Goal: Information Seeking & Learning: Learn about a topic

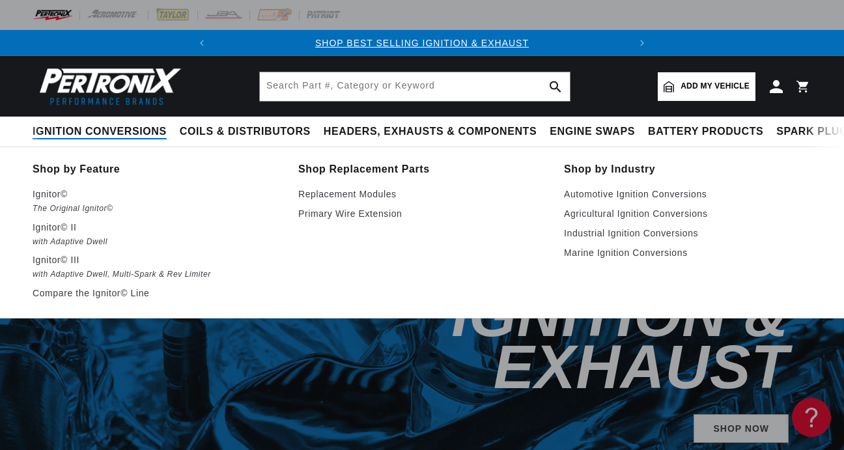
click at [62, 135] on span "Ignition Conversions" at bounding box center [100, 132] width 134 height 14
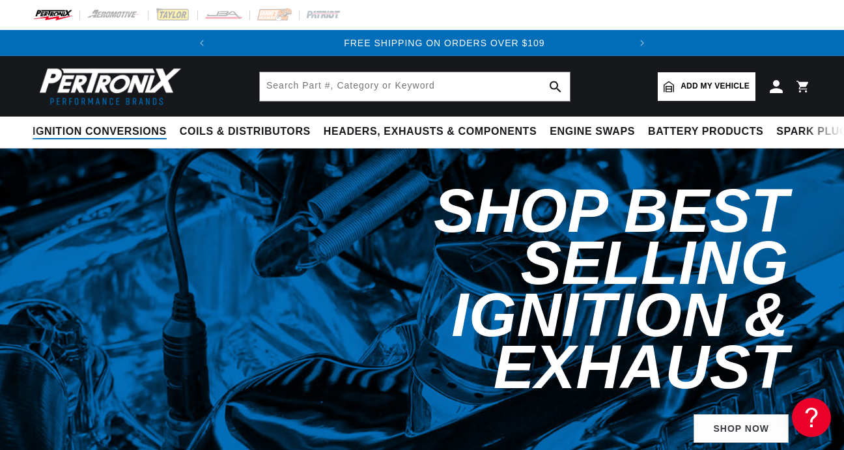
scroll to position [0, 394]
click at [83, 121] on summary "Ignition Conversions" at bounding box center [103, 132] width 141 height 31
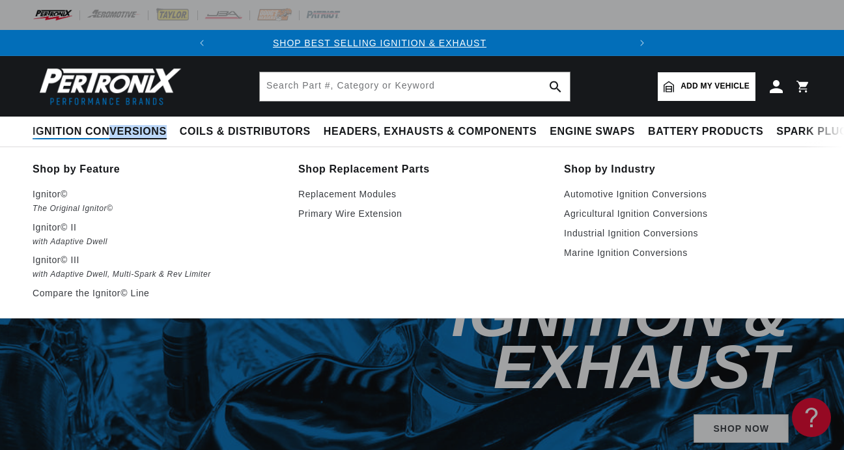
scroll to position [0, 9]
drag, startPoint x: 87, startPoint y: 158, endPoint x: 88, endPoint y: 128, distance: 29.3
click at [88, 128] on span "Ignition Conversions" at bounding box center [100, 132] width 134 height 14
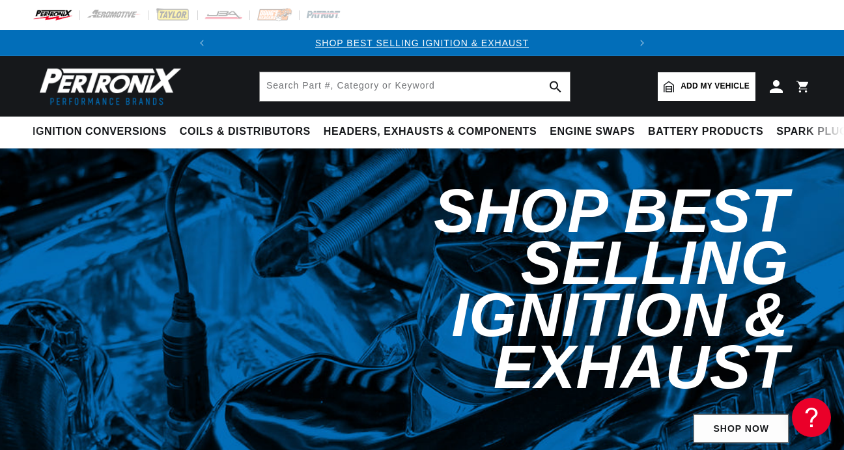
click at [728, 414] on link "SHOP NOW" at bounding box center [740, 428] width 95 height 29
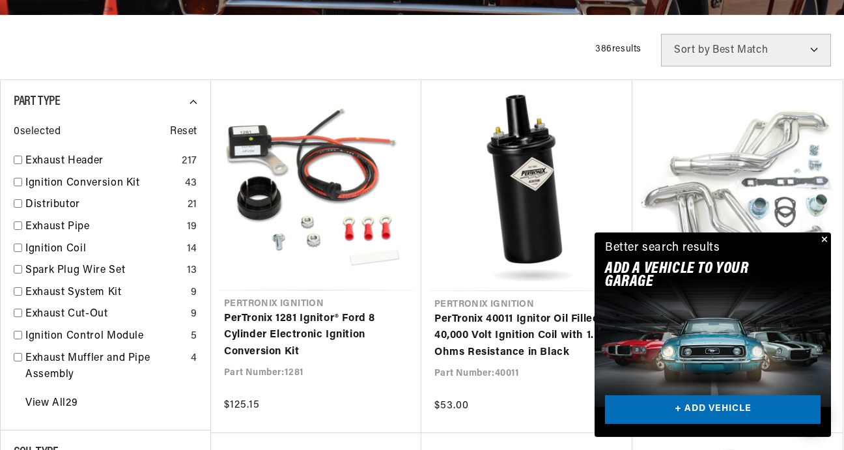
scroll to position [328, 0]
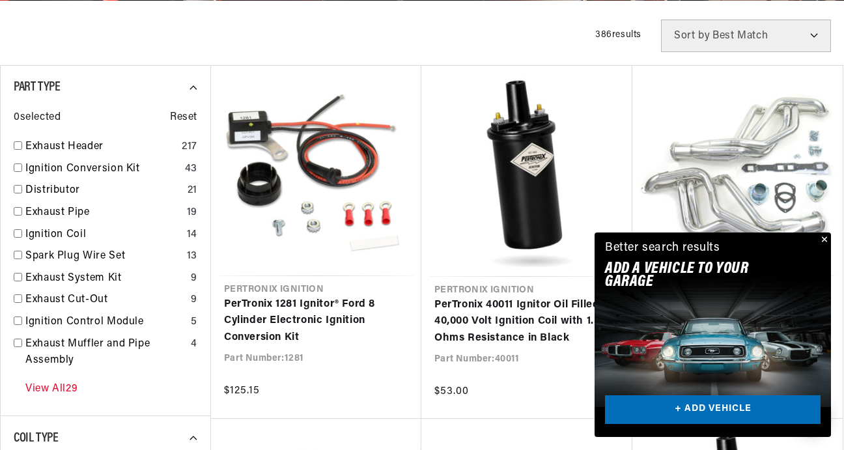
click at [56, 387] on link "View All 29" at bounding box center [51, 389] width 52 height 17
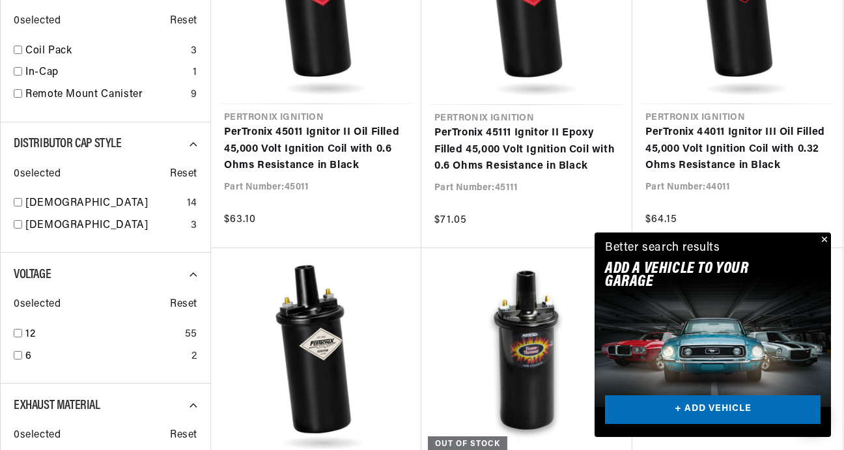
scroll to position [1347, 0]
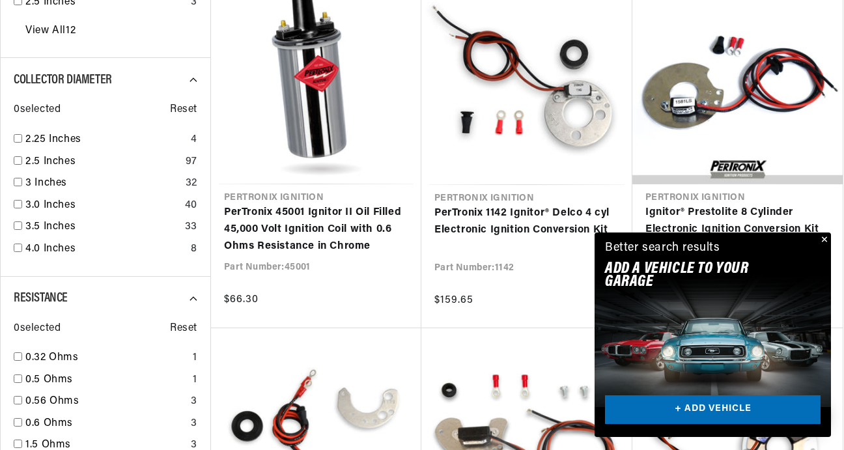
scroll to position [2577, 0]
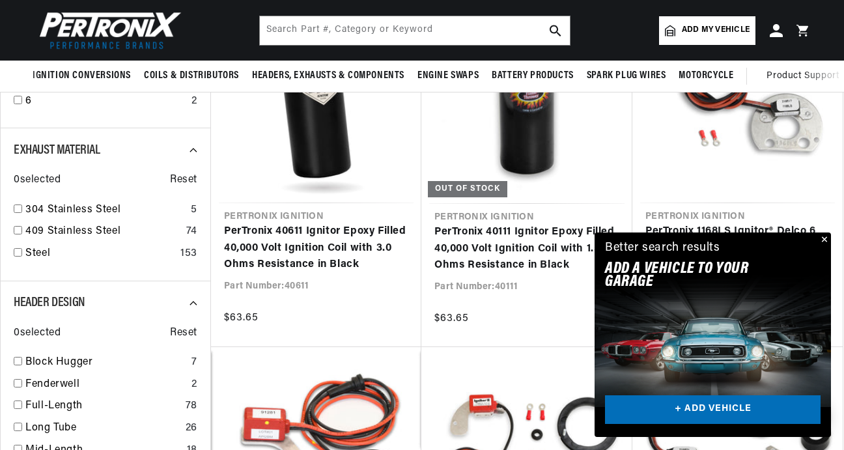
scroll to position [1347, 0]
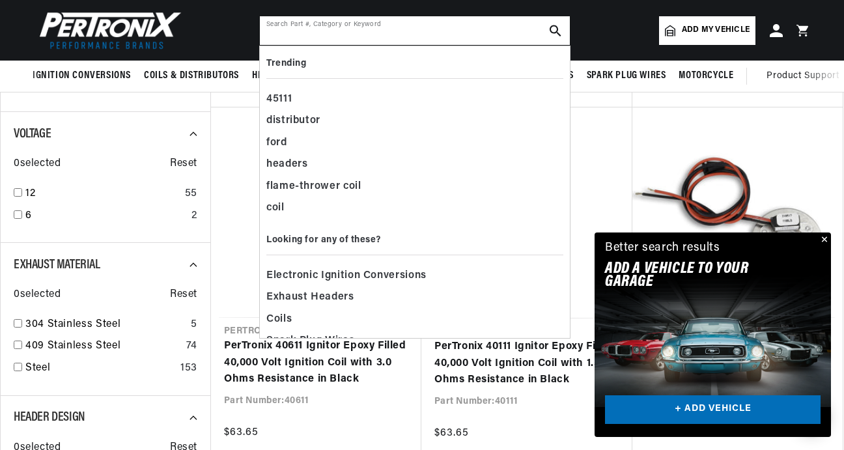
click at [450, 29] on input "text" at bounding box center [415, 30] width 310 height 29
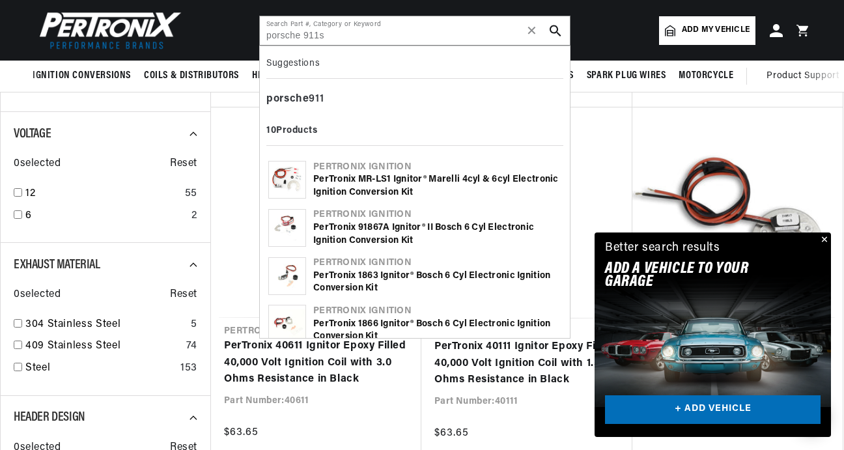
click at [262, 62] on div "Suggestions porsche 911 10 Products Pertronix Ignition PerTronix MR-LS1 Ignitor…" at bounding box center [414, 192] width 311 height 293
click at [268, 35] on input "porsche 911s" at bounding box center [415, 30] width 310 height 29
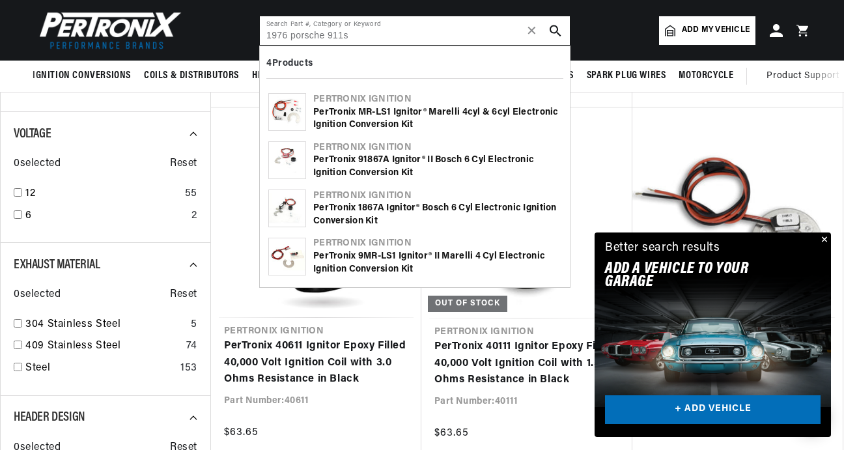
type input "1976 porsche 911s"
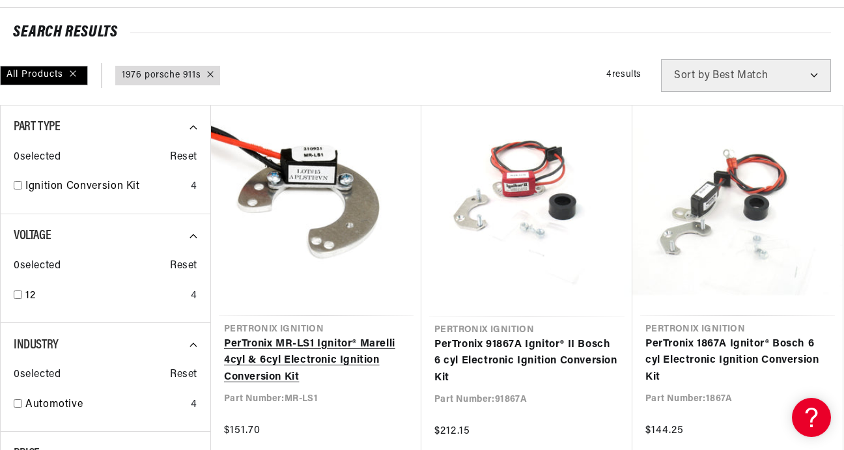
scroll to position [0, 394]
click at [333, 337] on link "PerTronix MR-LS1 Ignitor® Marelli 4cyl & 6cyl Electronic Ignition Conversion Kit" at bounding box center [316, 361] width 184 height 50
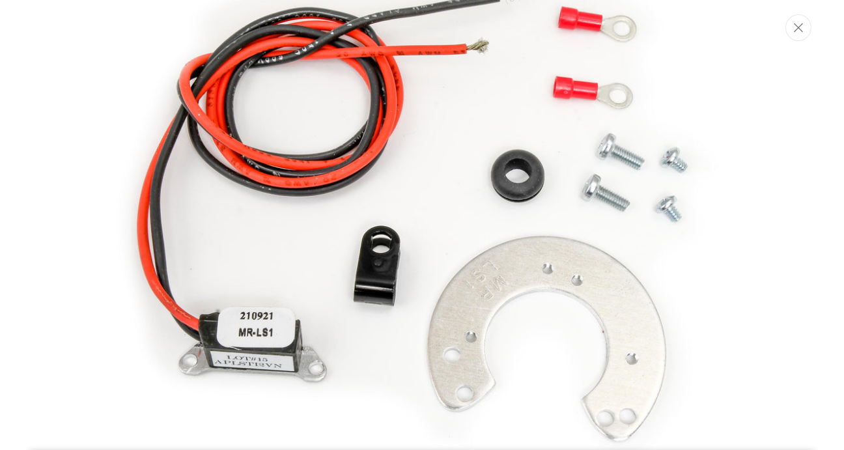
click at [333, 337] on img "Media gallery" at bounding box center [422, 225] width 700 height 700
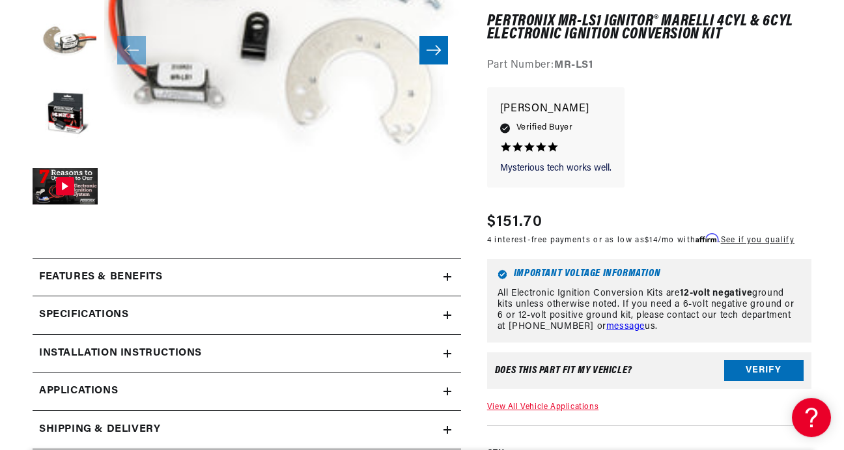
click at [250, 393] on link "Applications" at bounding box center [247, 391] width 428 height 38
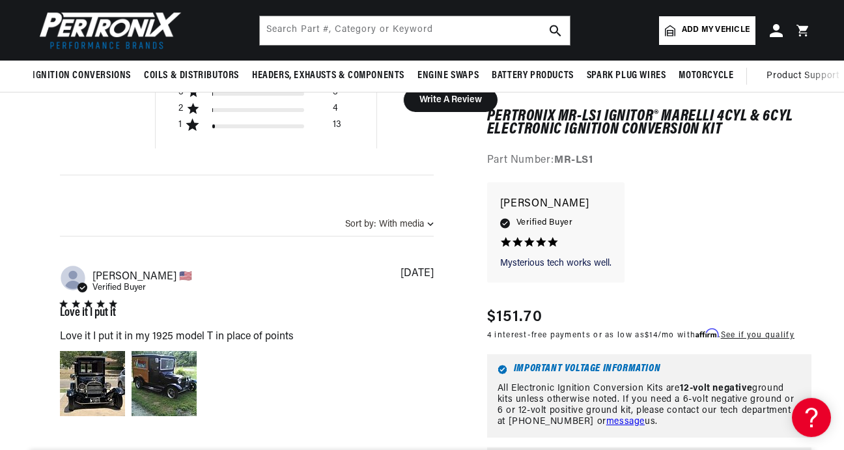
scroll to position [791, 0]
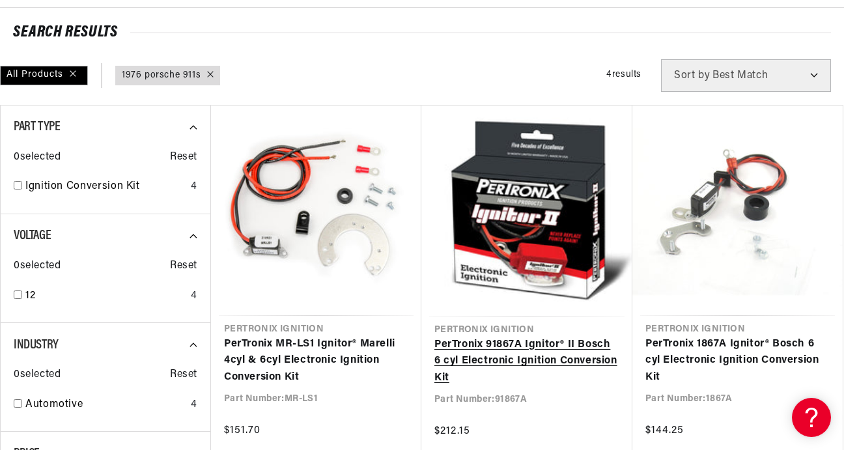
click at [465, 347] on link "PerTronix 91867A Ignitor® II Bosch 6 cyl Electronic Ignition Conversion Kit" at bounding box center [526, 362] width 185 height 50
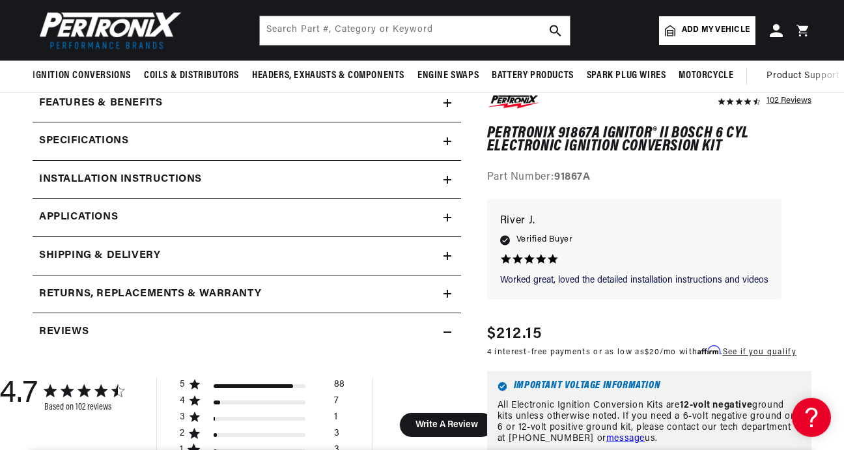
scroll to position [492, 0]
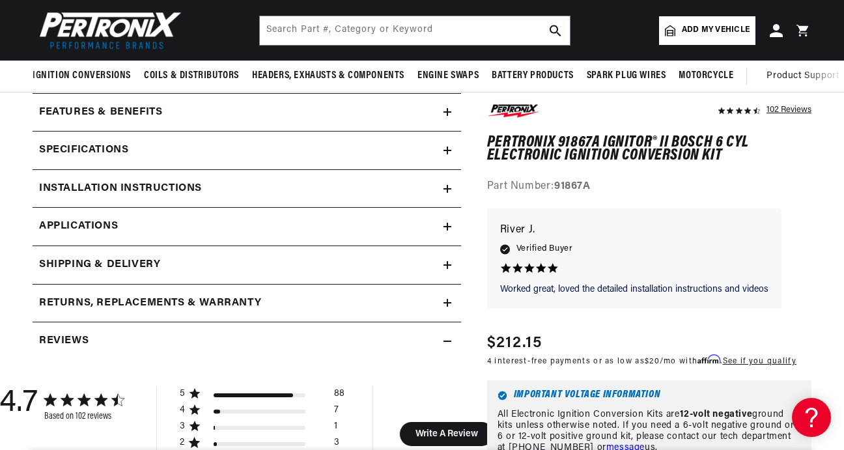
click at [156, 150] on div "Specifications" at bounding box center [238, 150] width 411 height 17
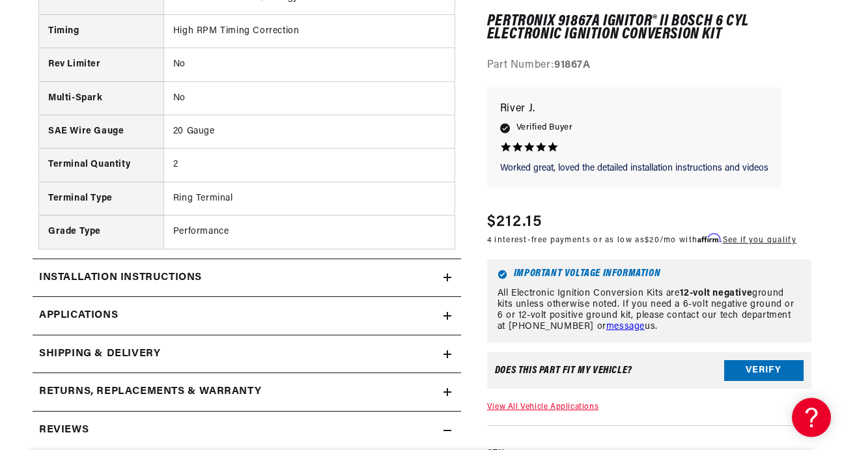
scroll to position [949, 0]
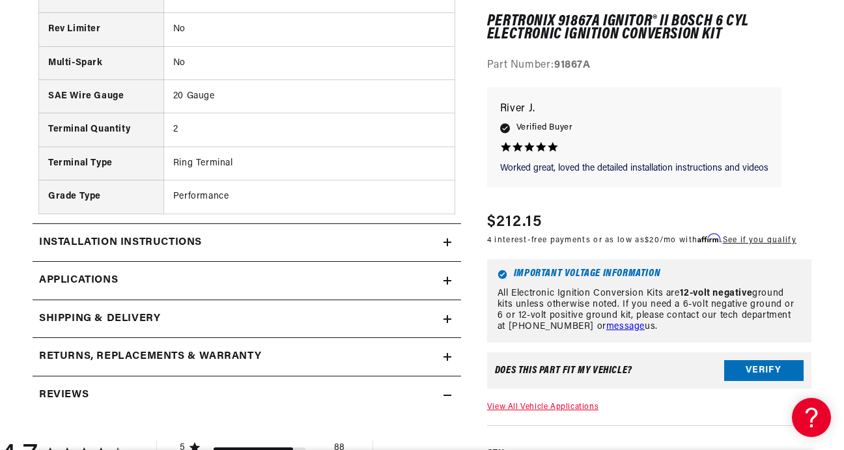
click at [131, 264] on link "Applications" at bounding box center [247, 281] width 428 height 38
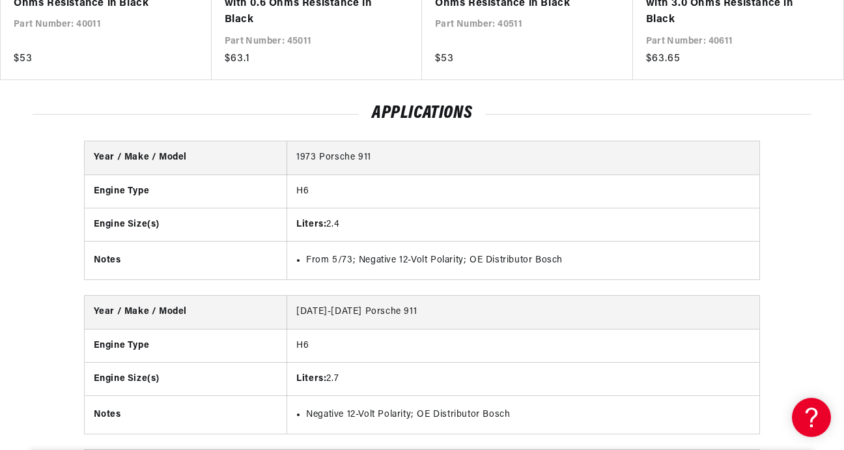
scroll to position [3163, 0]
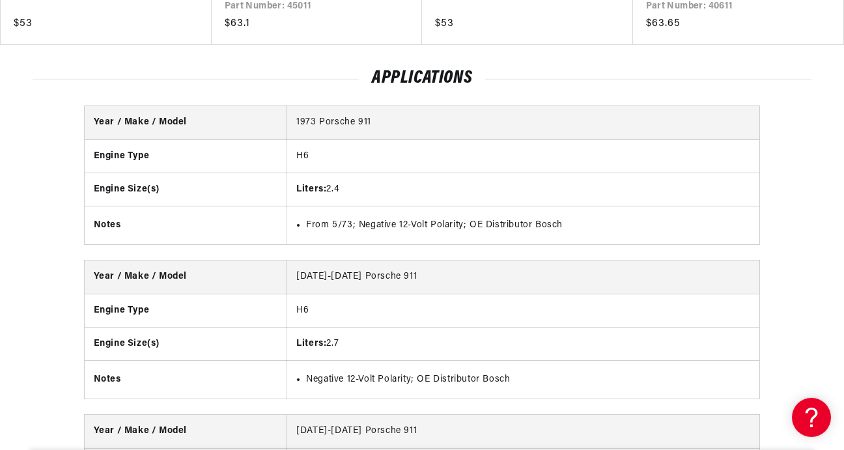
click at [337, 213] on td "From 5/73; Negative 12-Volt Polarity; OE Distributor Bosch" at bounding box center [523, 225] width 473 height 38
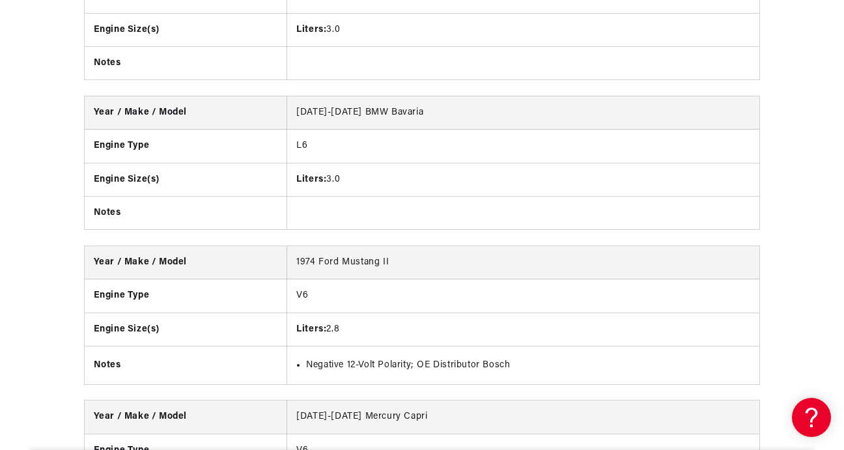
scroll to position [3936, 0]
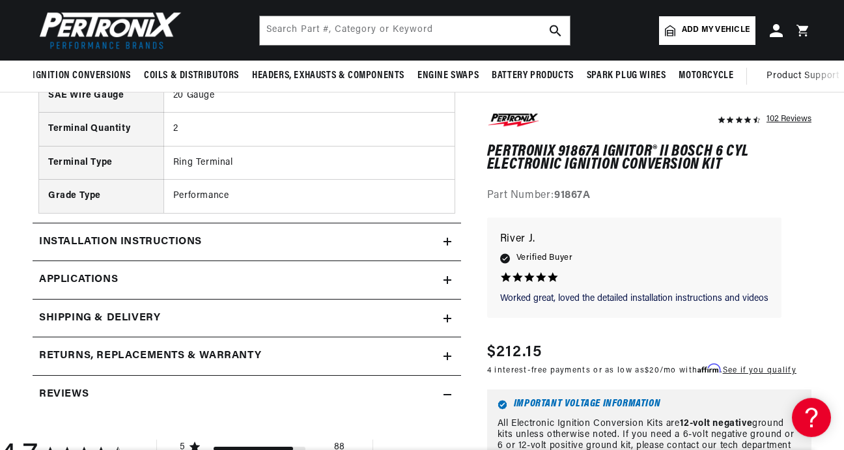
scroll to position [949, 0]
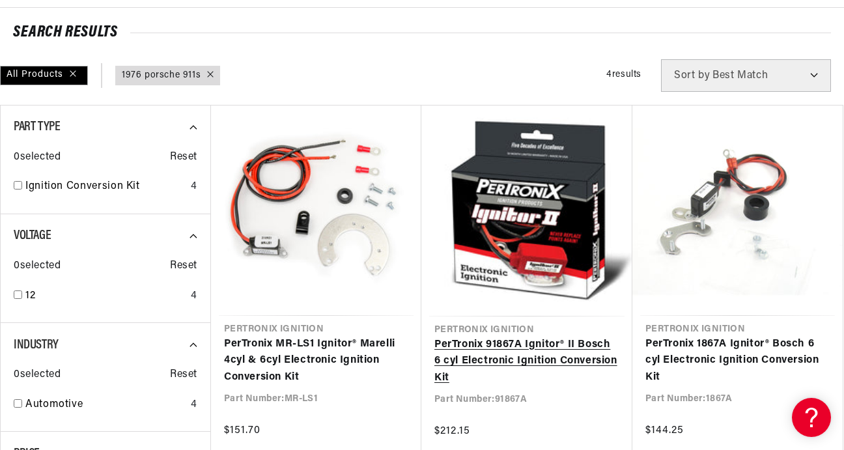
scroll to position [0, 394]
